Goal: Understand process/instructions: Learn about a topic

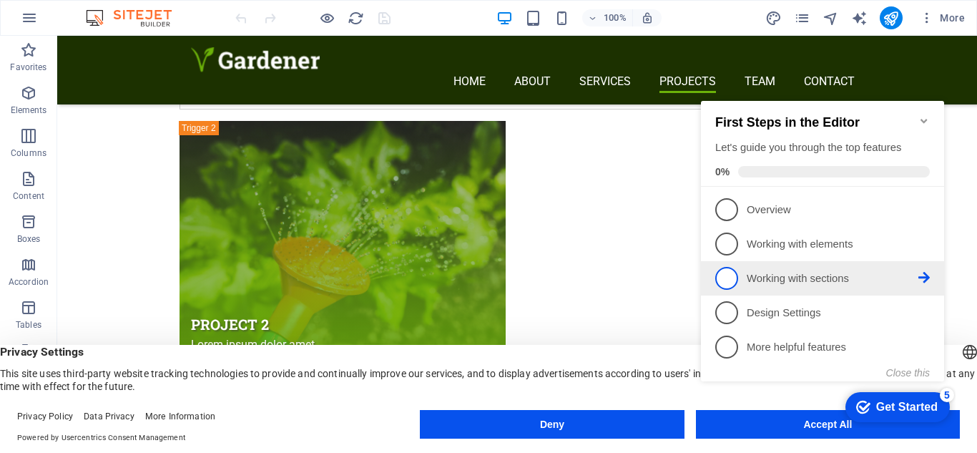
scroll to position [6074, 0]
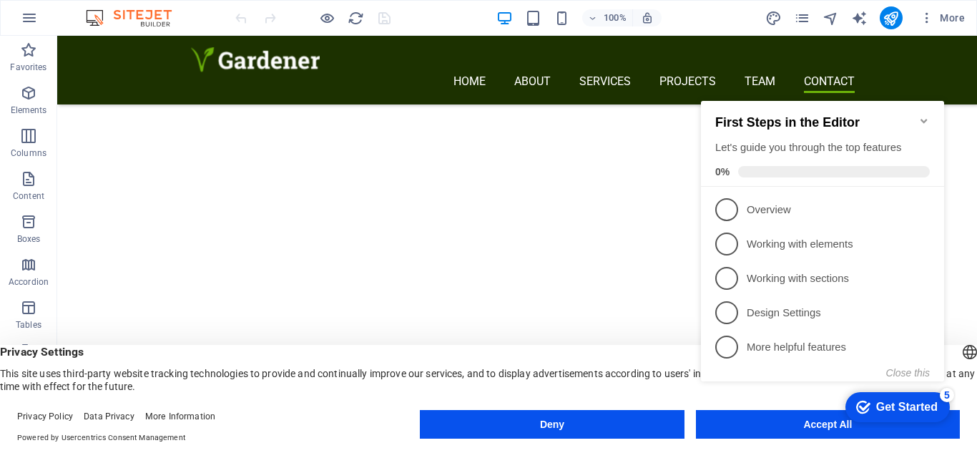
click div "checkmark Get Started 5 First Steps in the Editor Let's guide you through the t…"
click at [771, 429] on appcues-checklist "Contextual help checklist present on screen" at bounding box center [825, 255] width 260 height 351
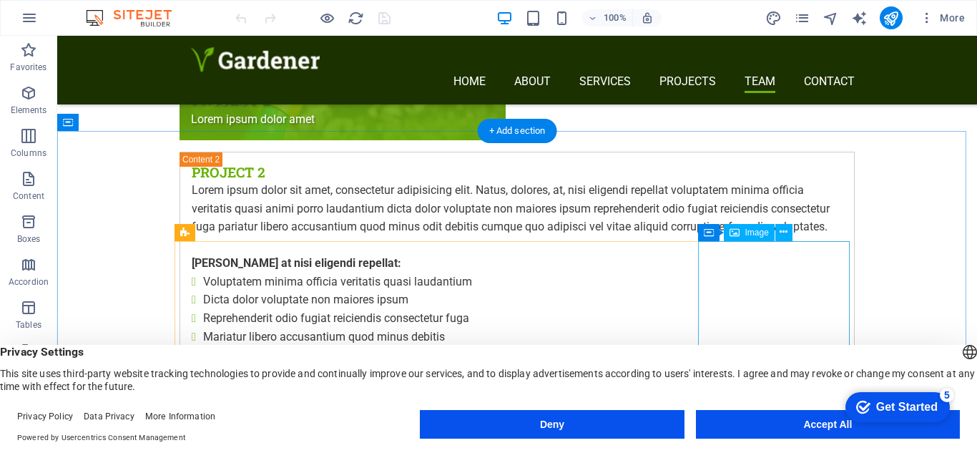
scroll to position [4696, 0]
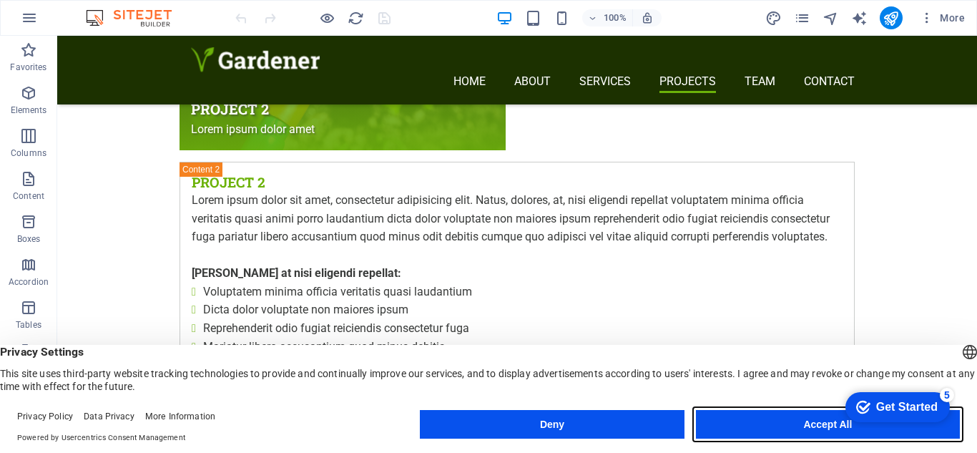
click at [763, 420] on button "Accept All" at bounding box center [828, 424] width 264 height 29
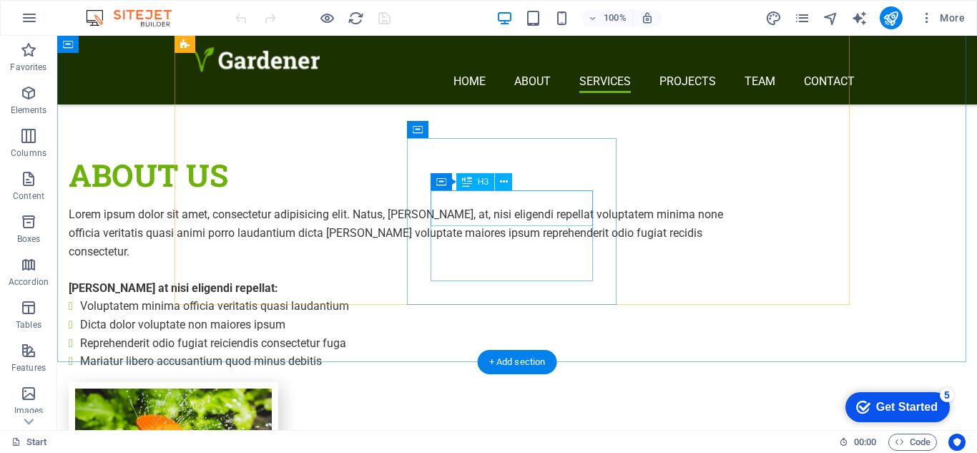
scroll to position [2068, 0]
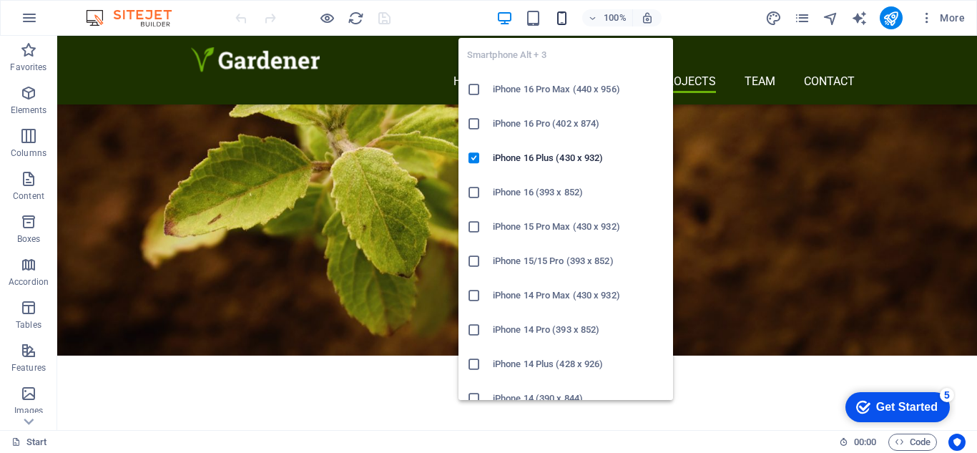
click at [563, 23] on icon "button" at bounding box center [561, 18] width 16 height 16
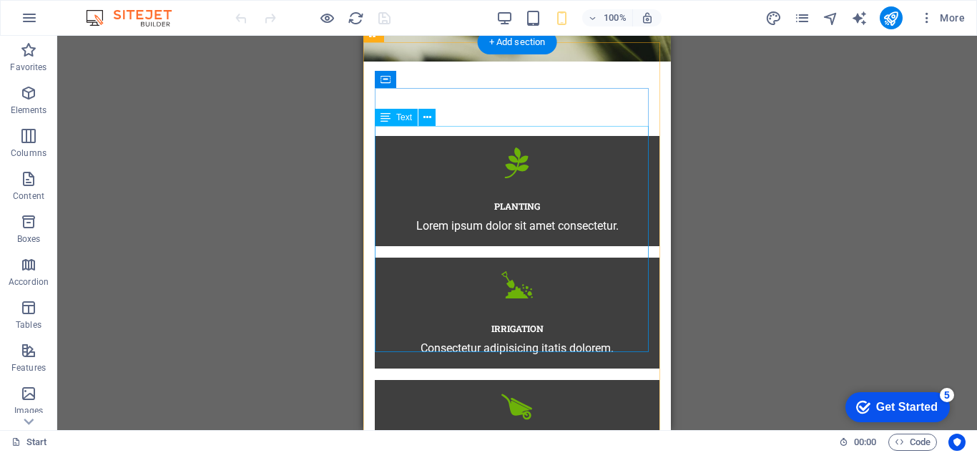
scroll to position [0, 0]
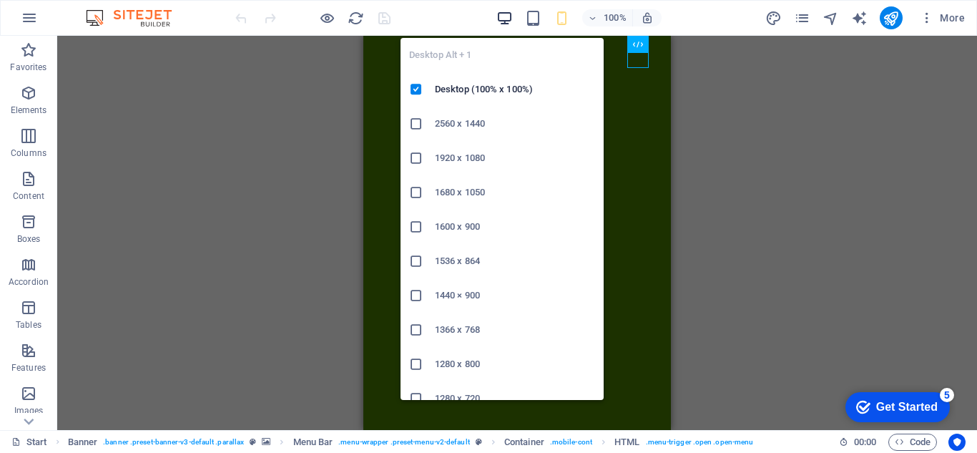
click at [506, 17] on icon "button" at bounding box center [504, 18] width 16 height 16
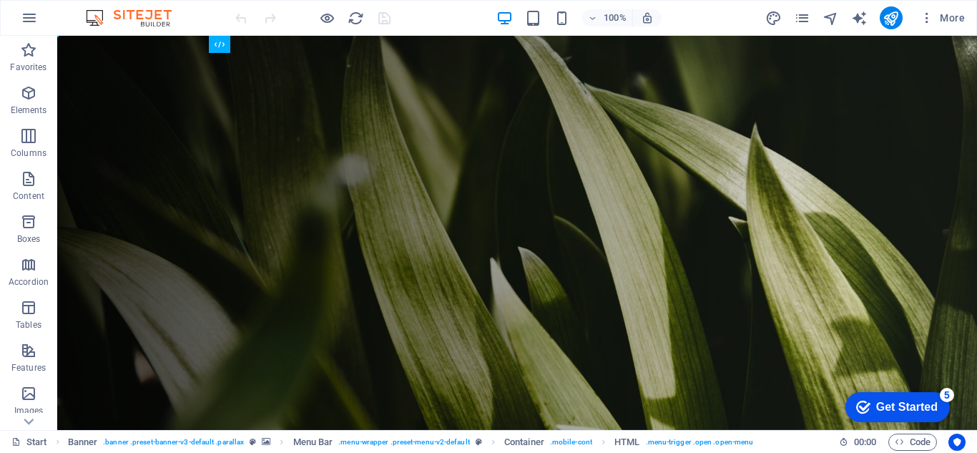
click at [894, 405] on div "Get Started" at bounding box center [906, 406] width 61 height 13
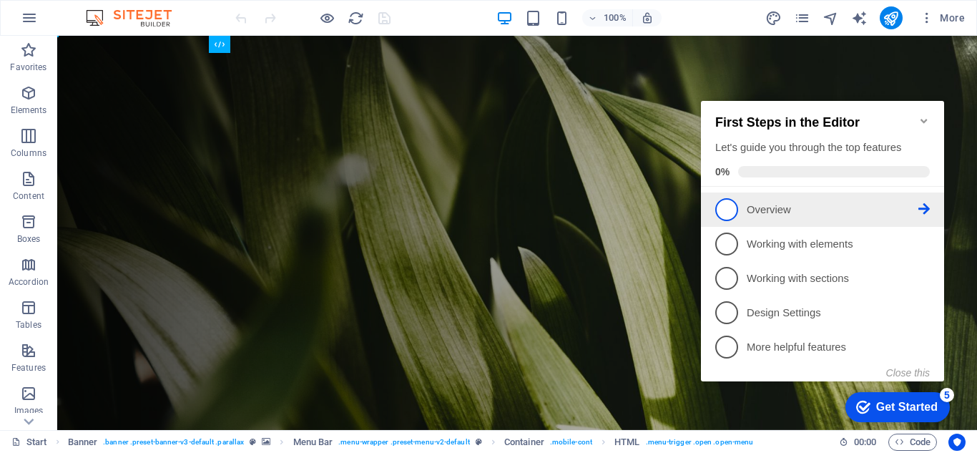
click at [713, 199] on li "1 Overview - incomplete" at bounding box center [822, 209] width 243 height 34
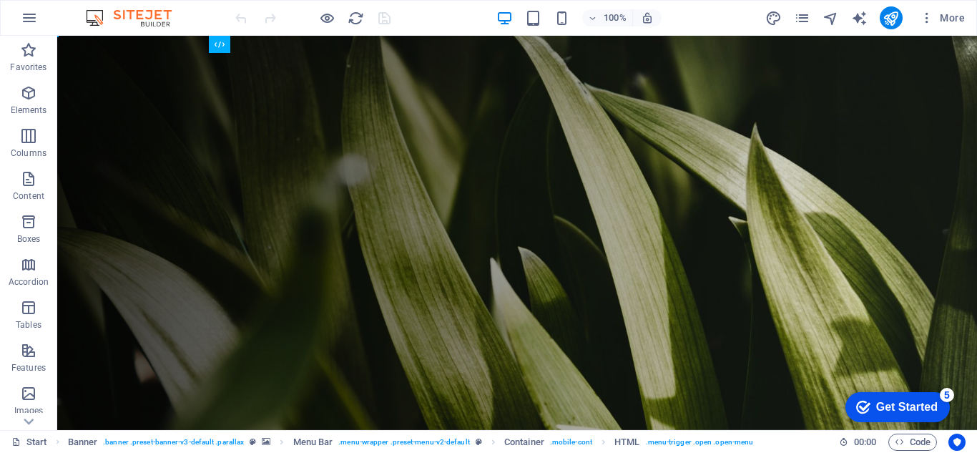
click at [865, 405] on icon "checkmark" at bounding box center [863, 407] width 14 height 14
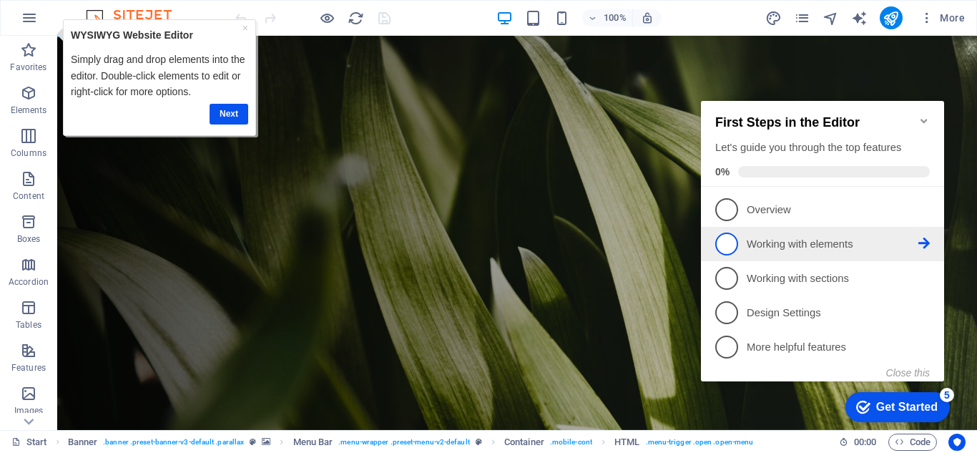
click at [731, 242] on span "2" at bounding box center [726, 243] width 23 height 23
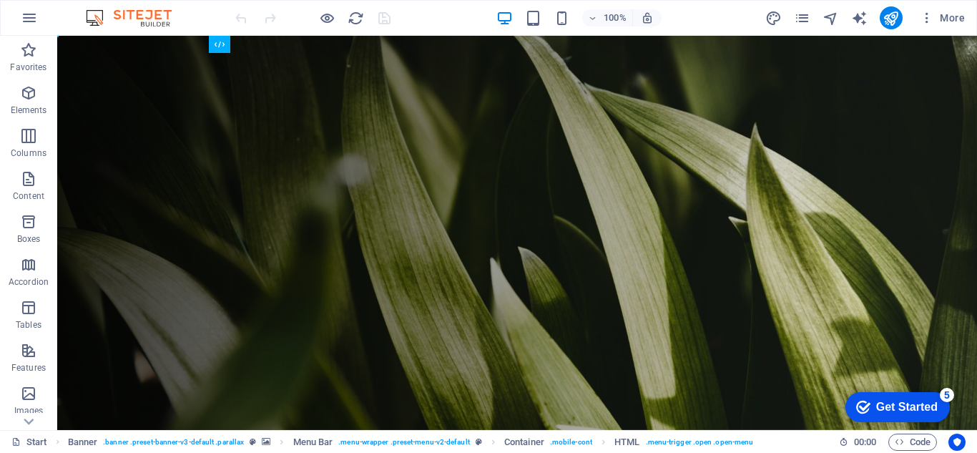
click at [859, 397] on div "checkmark Get Started 5" at bounding box center [897, 407] width 104 height 30
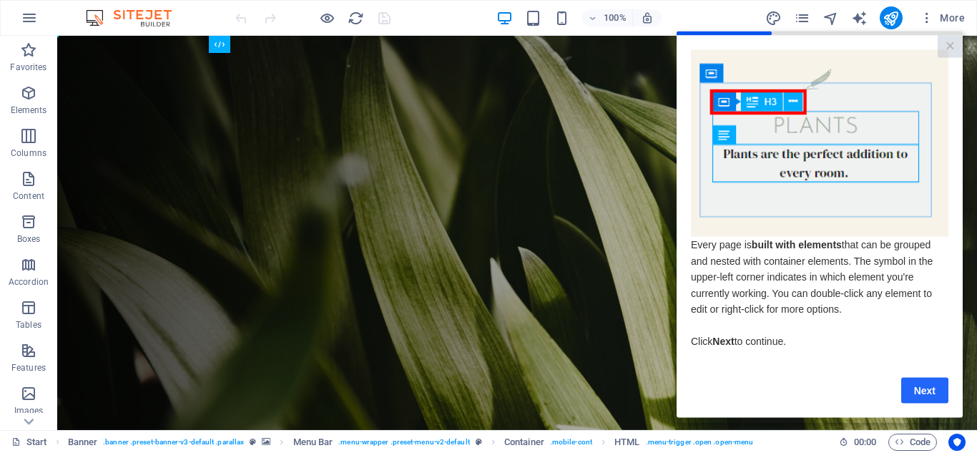
click at [918, 396] on link "Next" at bounding box center [924, 390] width 47 height 26
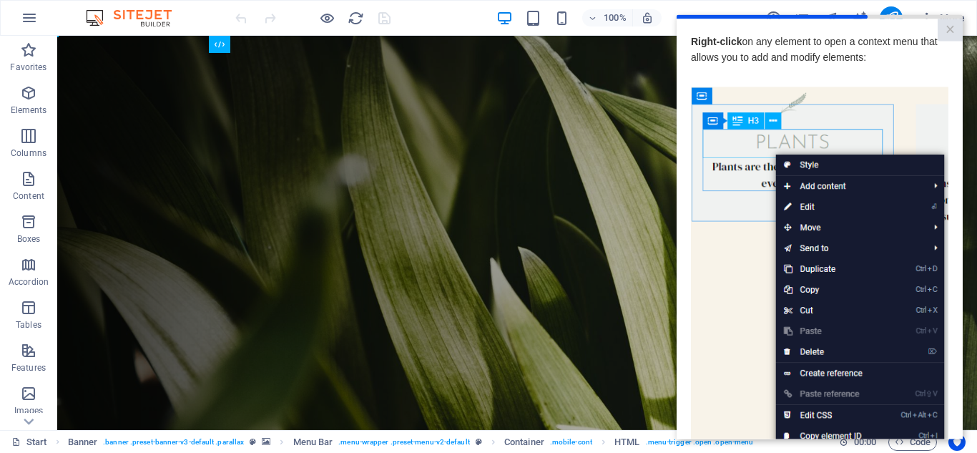
click at [749, 267] on img at bounding box center [819, 289] width 257 height 405
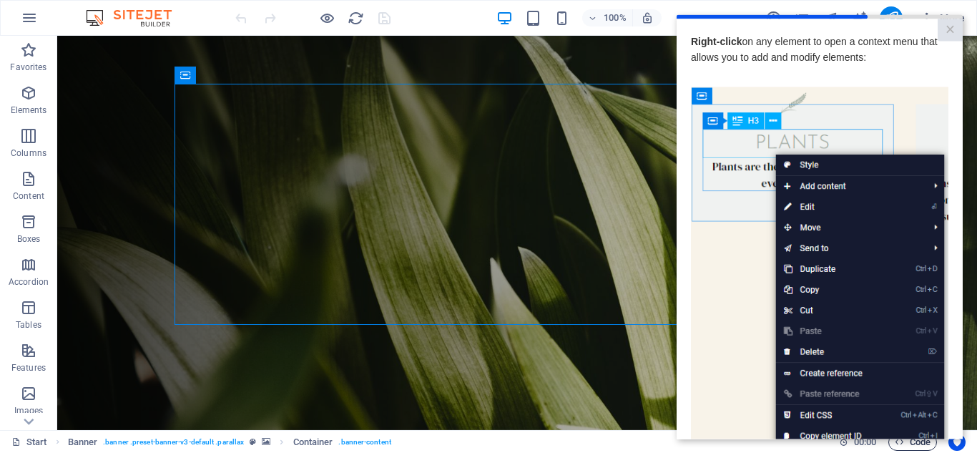
click at [914, 442] on span "Code" at bounding box center [912, 441] width 36 height 17
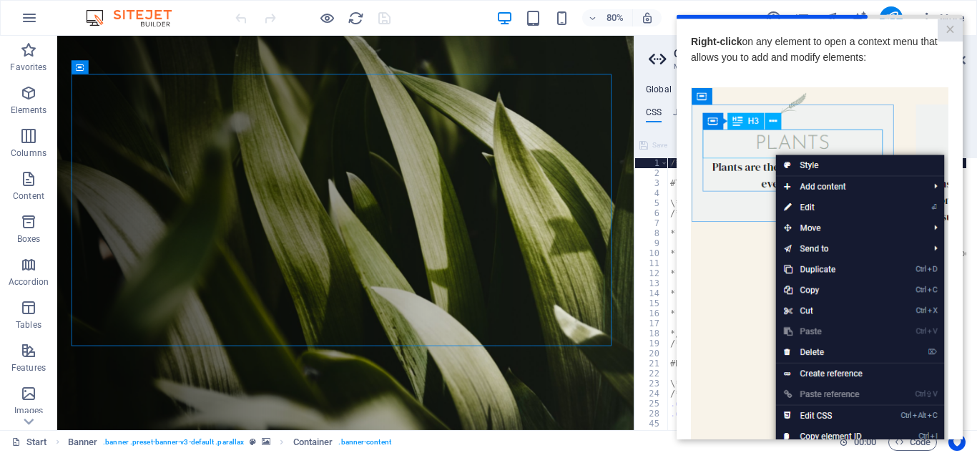
click at [874, 117] on img at bounding box center [819, 289] width 257 height 405
click at [942, 30] on link "×" at bounding box center [949, 30] width 25 height 22
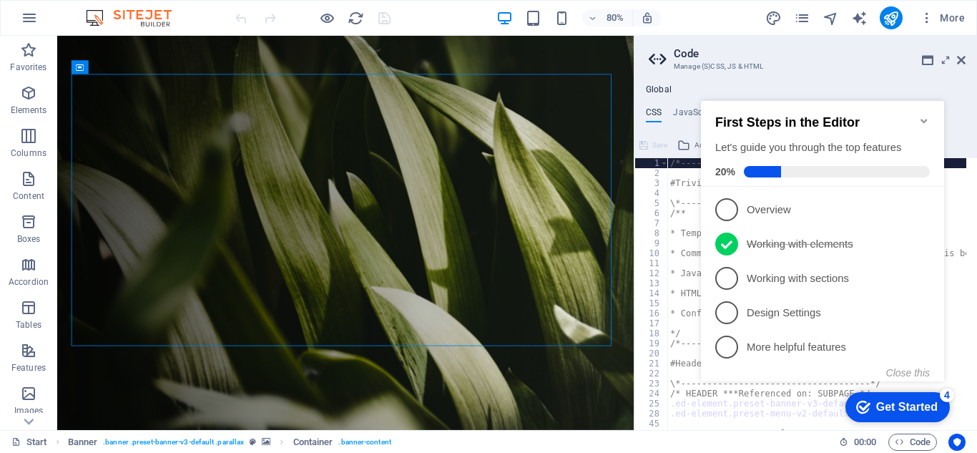
click at [888, 403] on div "Get Started" at bounding box center [906, 406] width 61 height 13
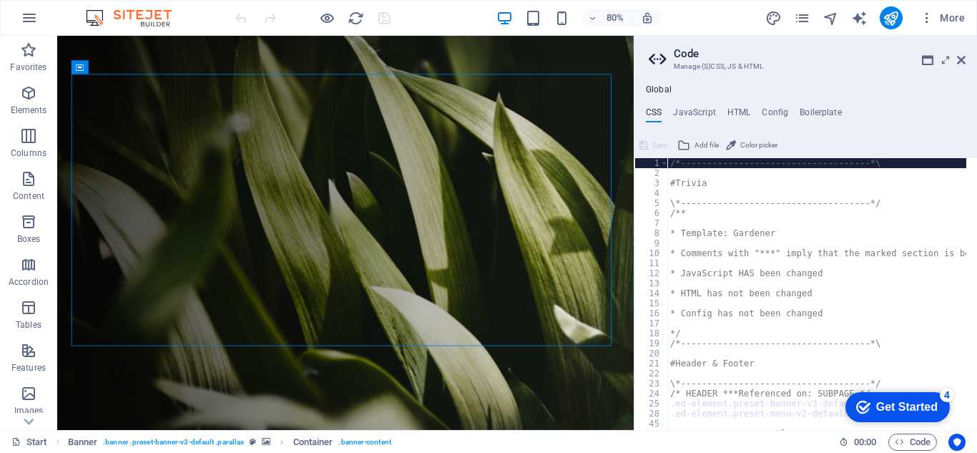
click at [882, 400] on div "Get Started" at bounding box center [906, 406] width 61 height 13
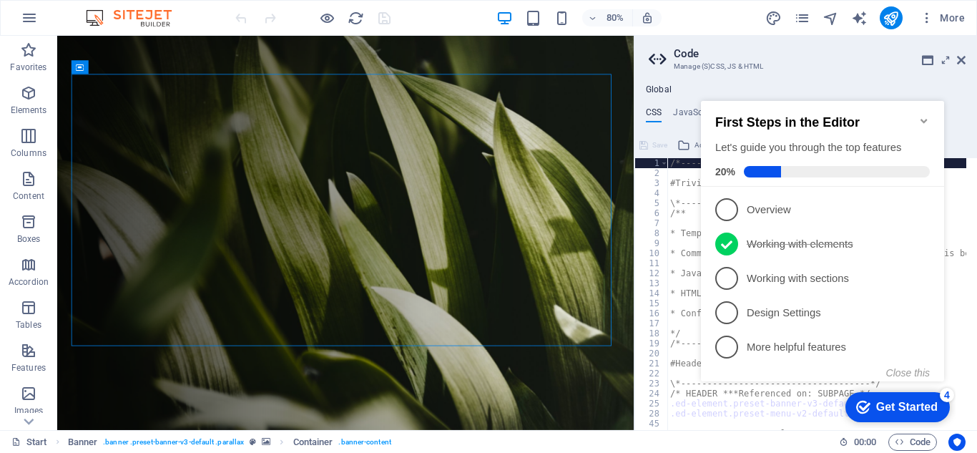
click at [882, 400] on div "Get Started" at bounding box center [906, 406] width 61 height 13
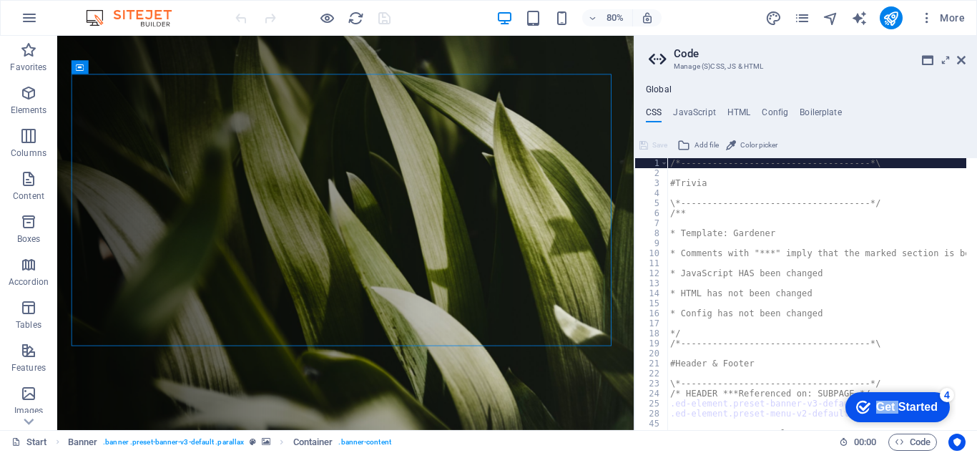
click at [937, 413] on div "Get Started" at bounding box center [906, 406] width 61 height 13
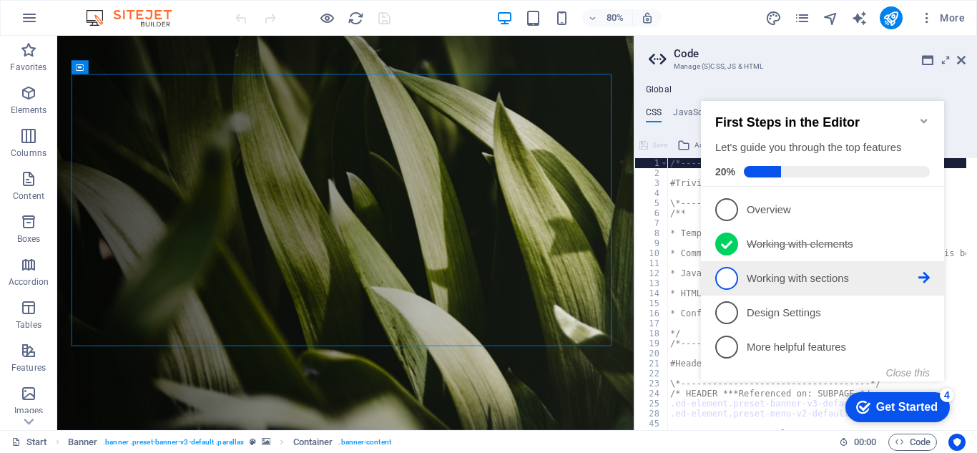
click at [731, 279] on span "3" at bounding box center [726, 278] width 23 height 23
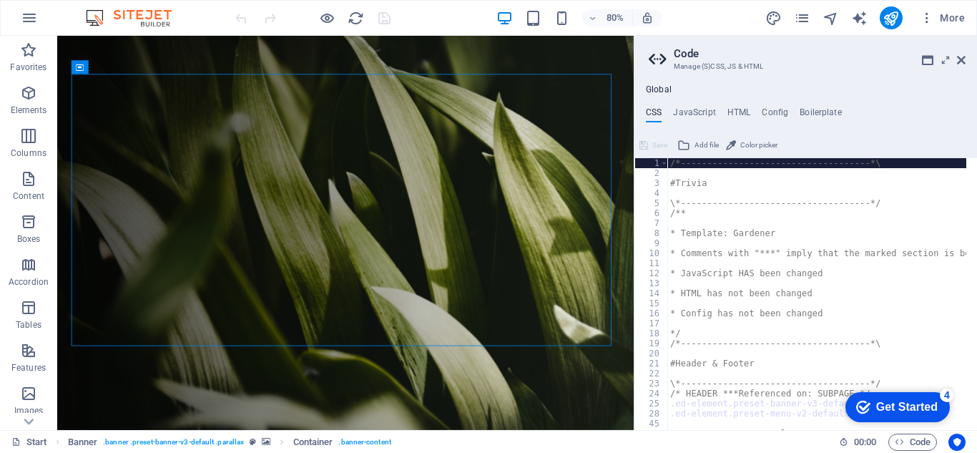
click at [876, 406] on div "Get Started" at bounding box center [906, 406] width 61 height 13
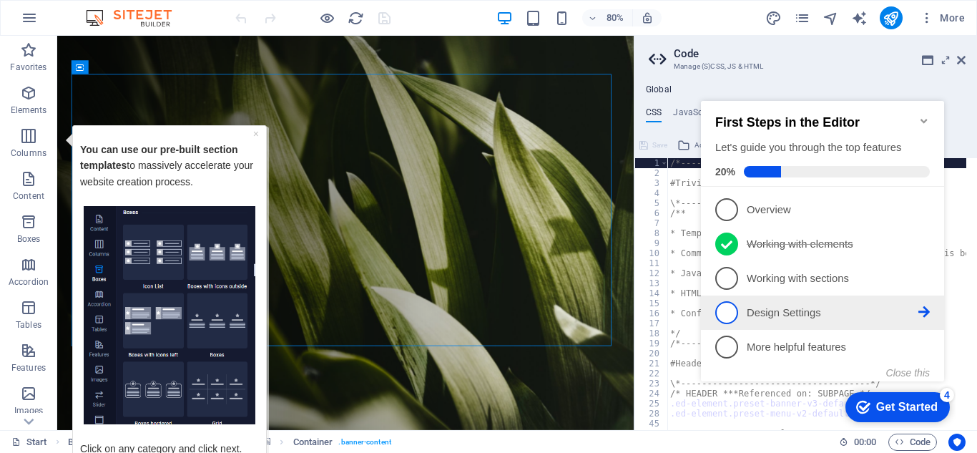
click at [742, 303] on link "4 Design Settings - incomplete" at bounding box center [822, 312] width 214 height 23
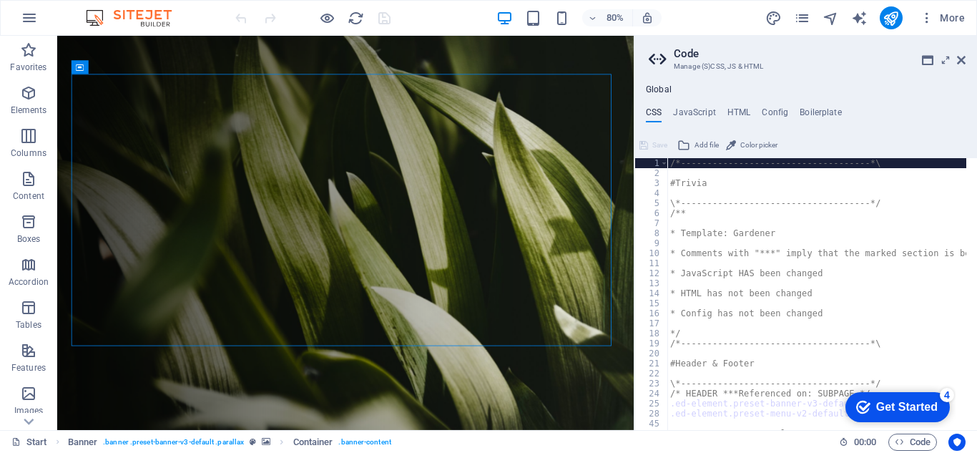
click at [848, 400] on div "checkmark Get Started 4" at bounding box center [897, 407] width 104 height 30
